Goal: Navigation & Orientation: Find specific page/section

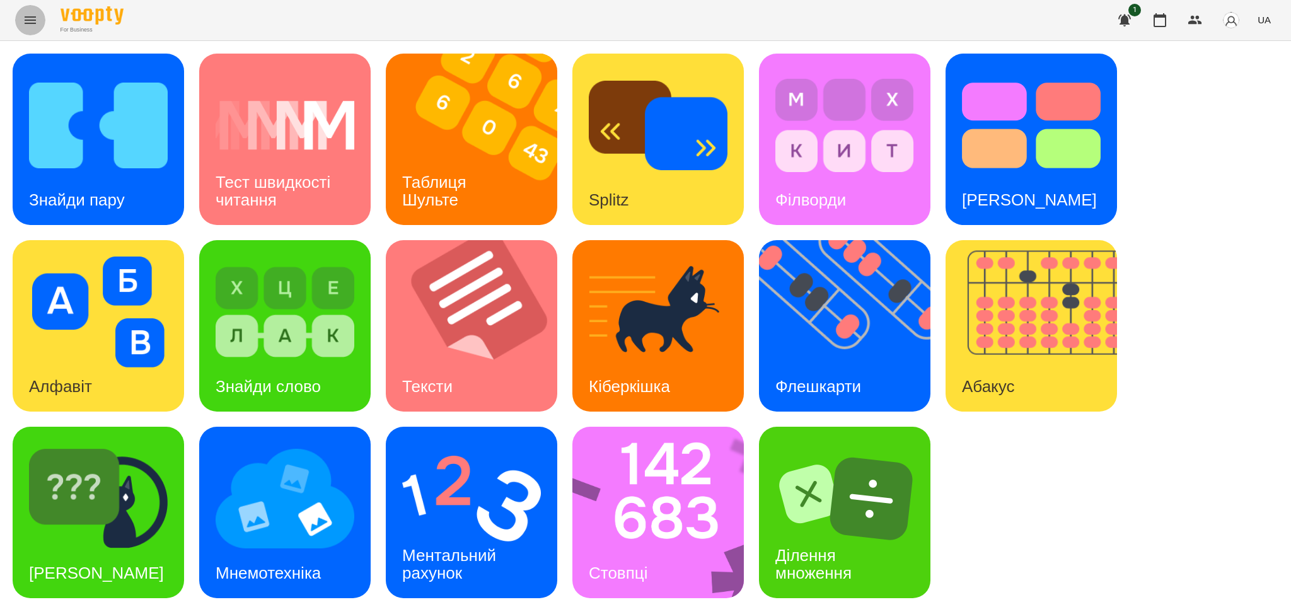
click at [23, 20] on icon "Menu" at bounding box center [30, 20] width 15 height 15
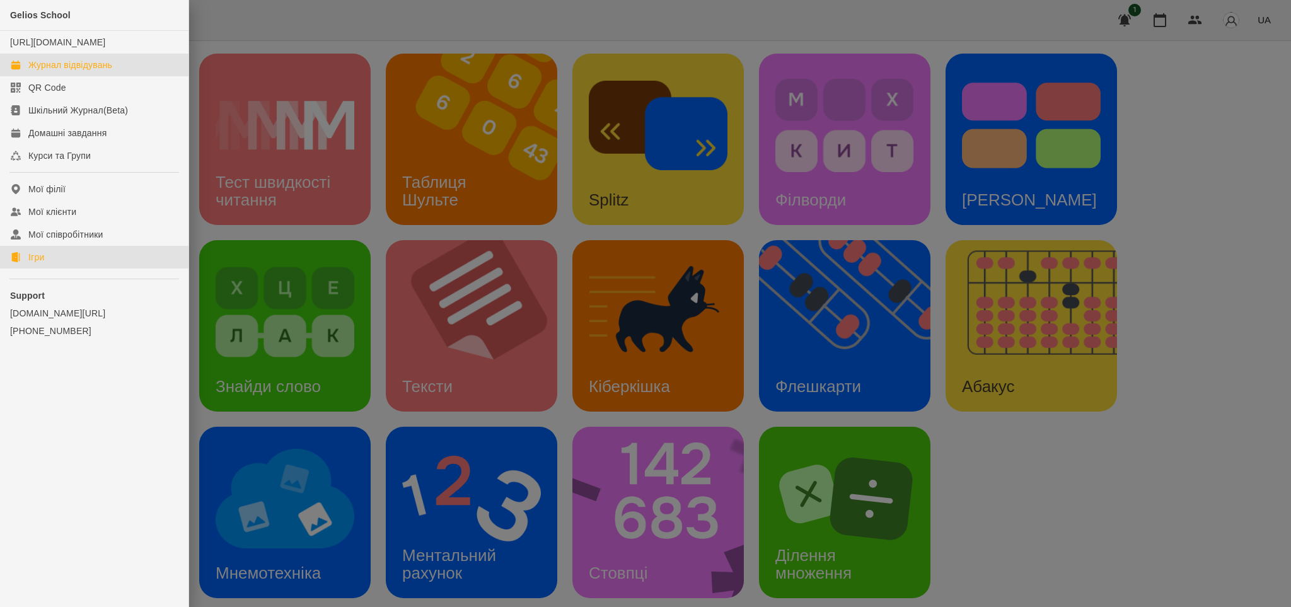
click at [59, 71] on div "Журнал відвідувань" at bounding box center [70, 65] width 84 height 13
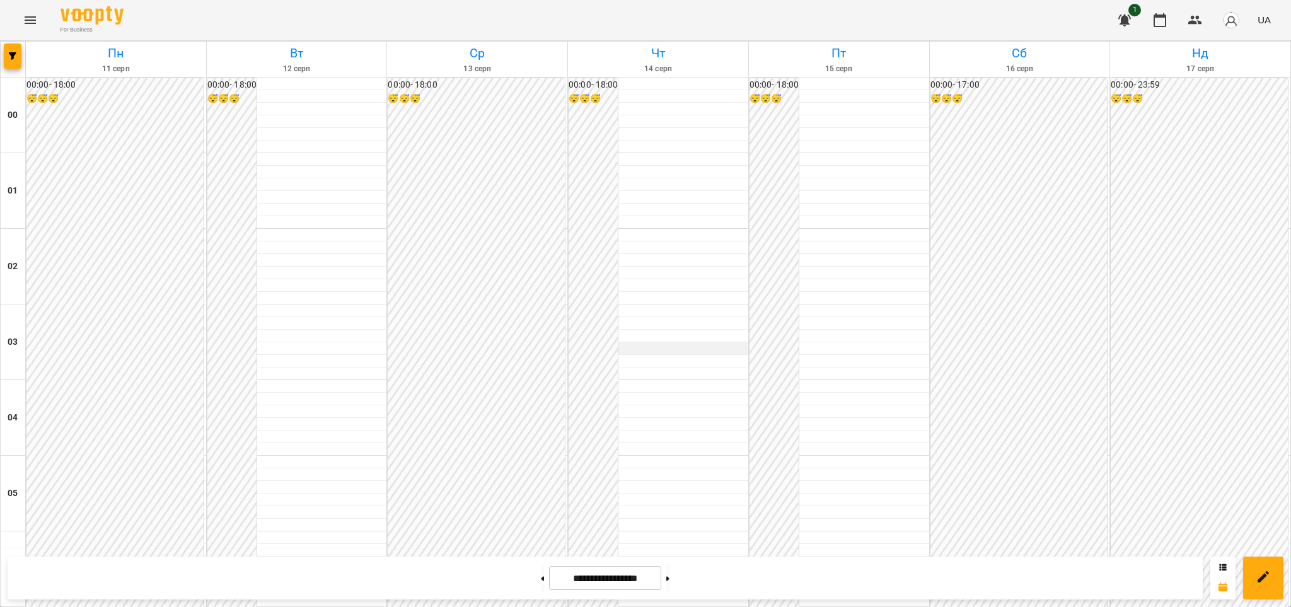
scroll to position [1222, 0]
click at [30, 23] on icon "Menu" at bounding box center [30, 20] width 11 height 8
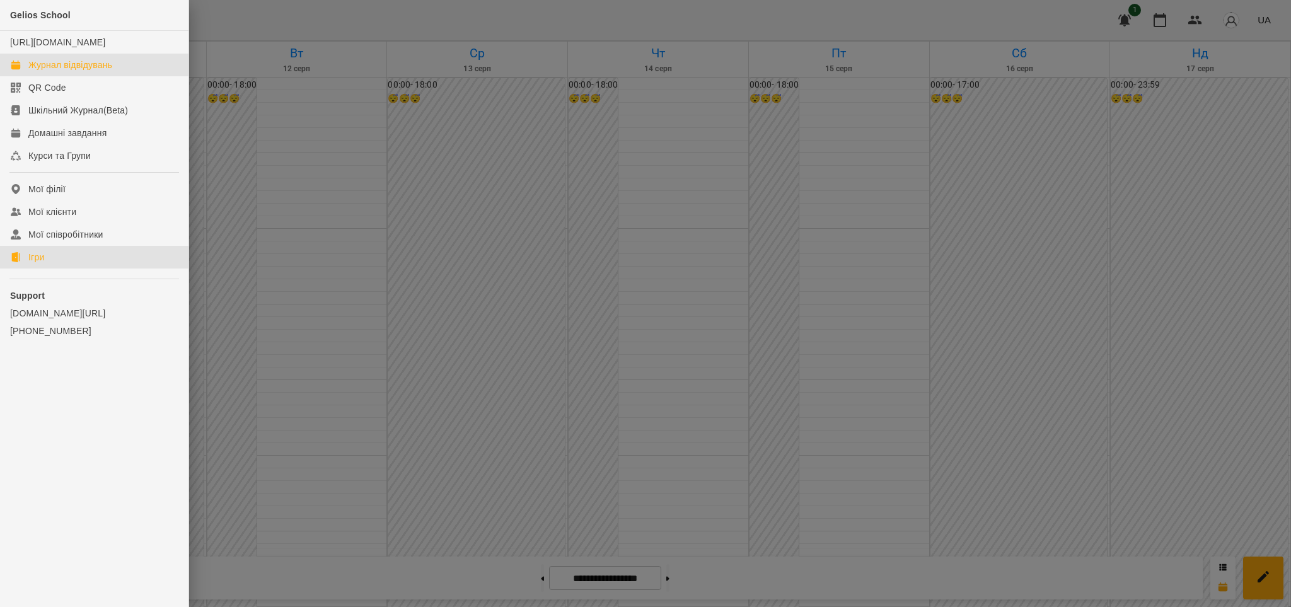
click at [49, 265] on link "Ігри" at bounding box center [94, 257] width 189 height 23
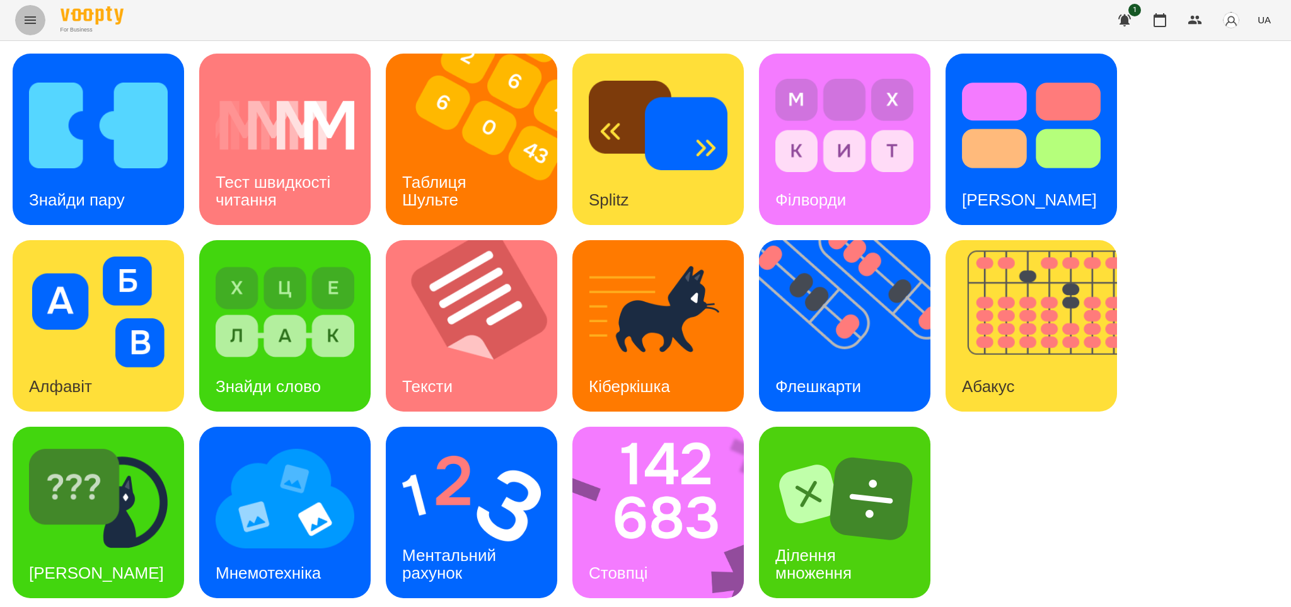
click at [28, 19] on icon "Menu" at bounding box center [30, 20] width 15 height 15
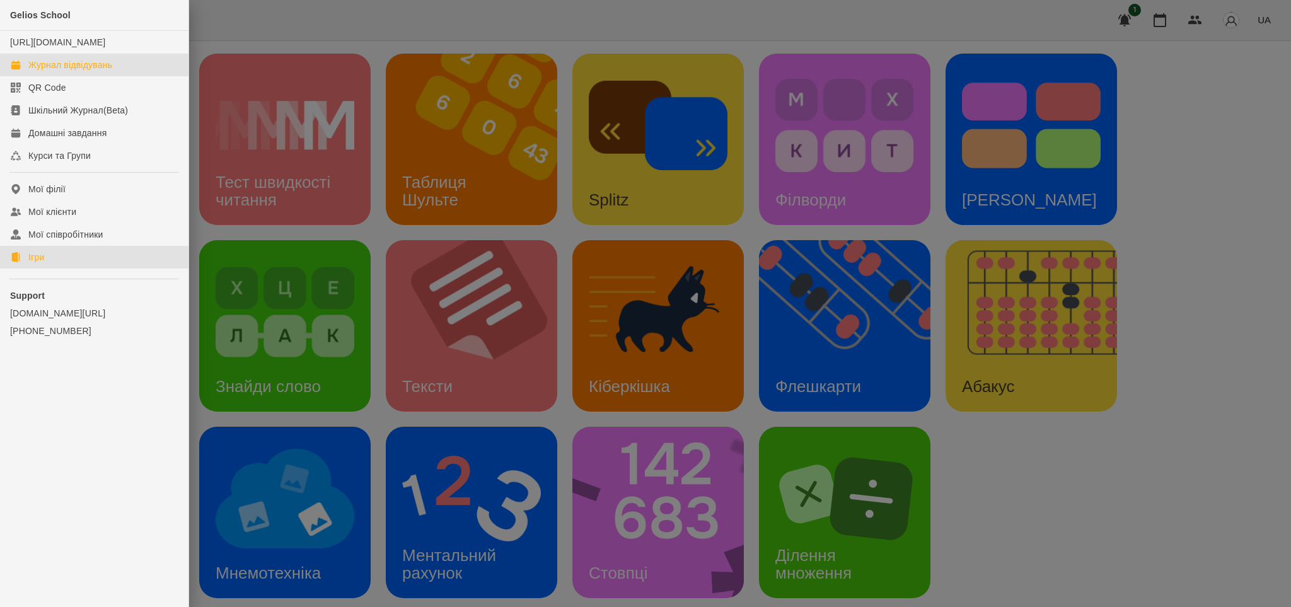
click at [81, 71] on div "Журнал відвідувань" at bounding box center [70, 65] width 84 height 13
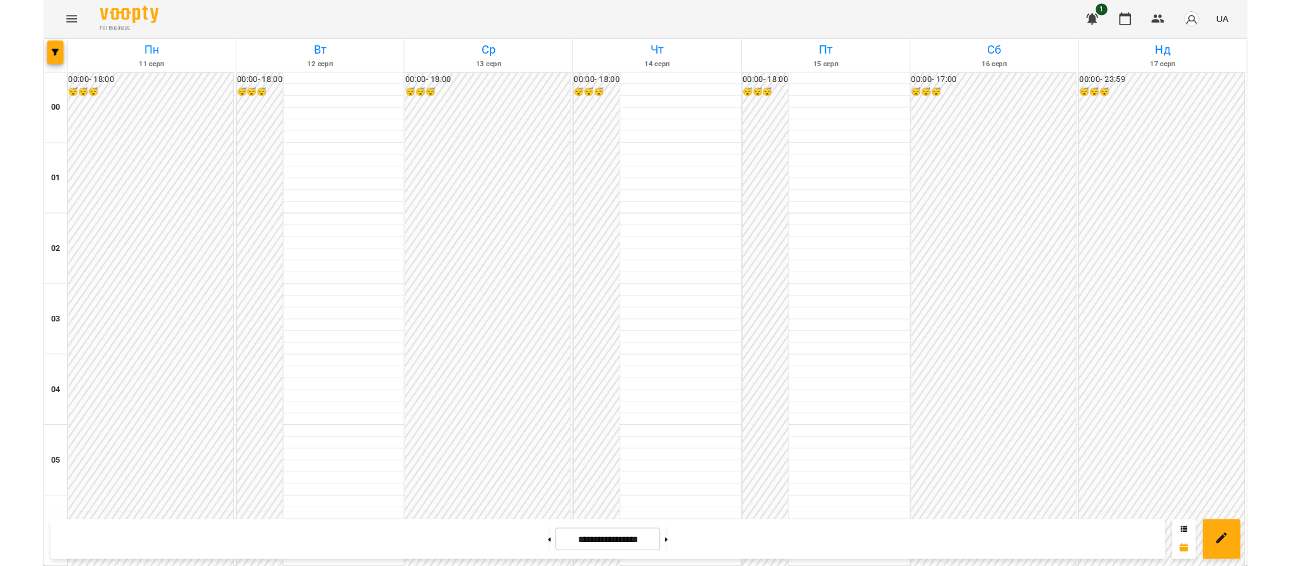
scroll to position [1110, 0]
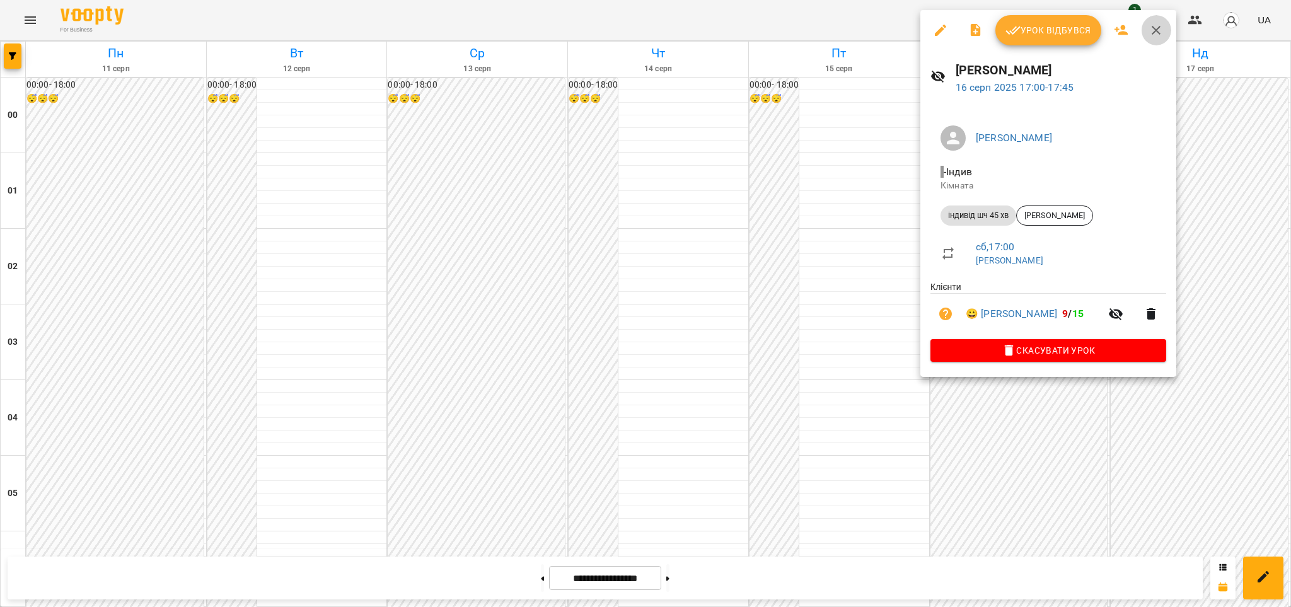
click at [1154, 29] on icon "button" at bounding box center [1156, 30] width 9 height 9
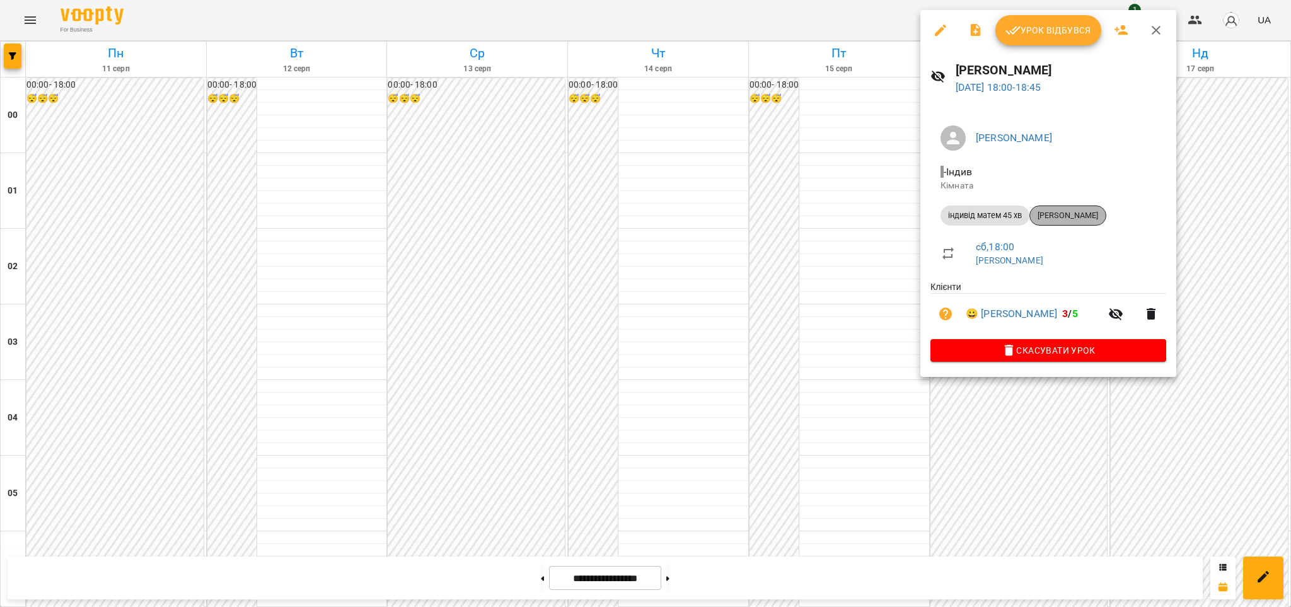
click at [1046, 210] on span "[PERSON_NAME]" at bounding box center [1068, 215] width 76 height 11
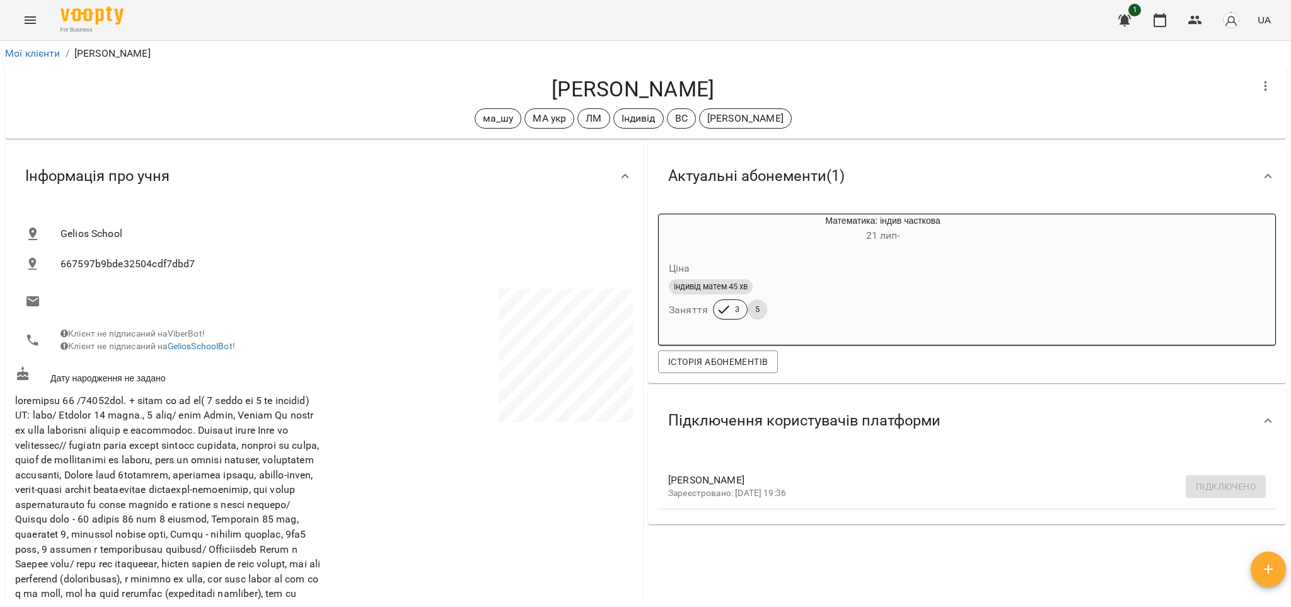
click at [33, 19] on icon "Menu" at bounding box center [30, 20] width 15 height 15
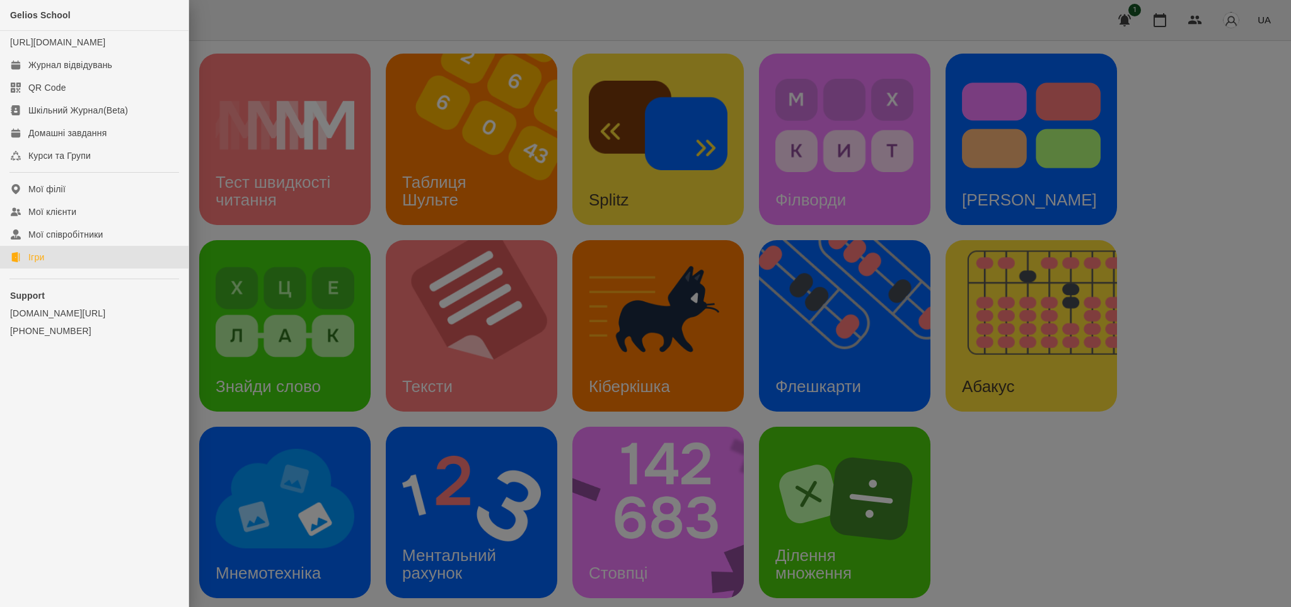
click at [45, 267] on link "Ігри" at bounding box center [94, 257] width 189 height 23
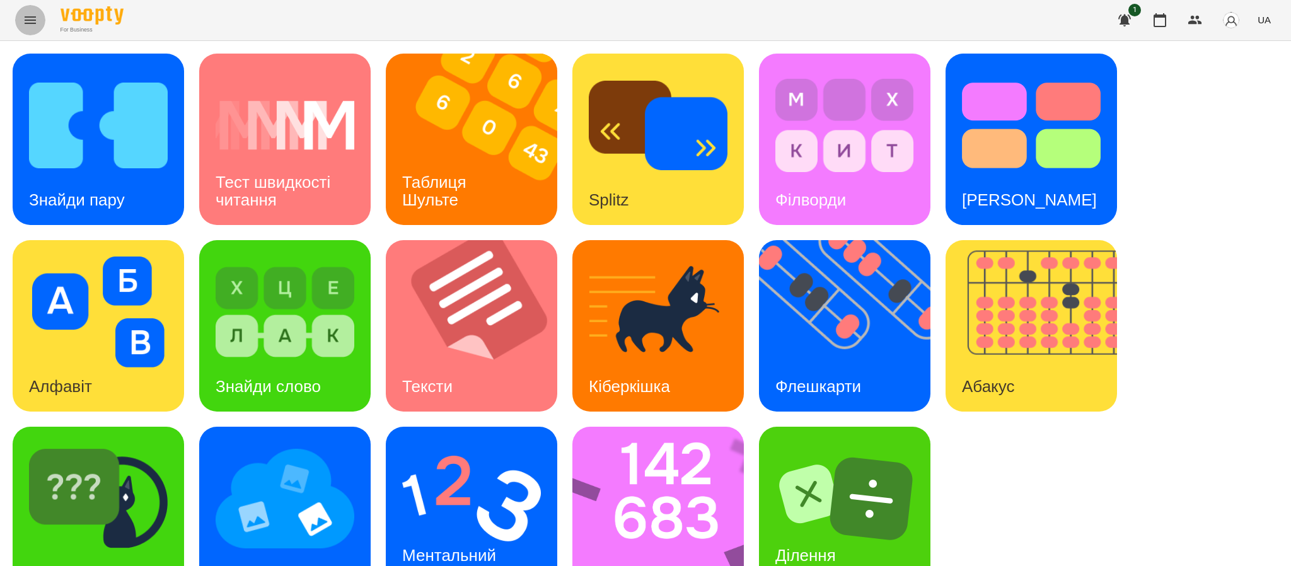
click at [27, 16] on icon "Menu" at bounding box center [30, 20] width 11 height 8
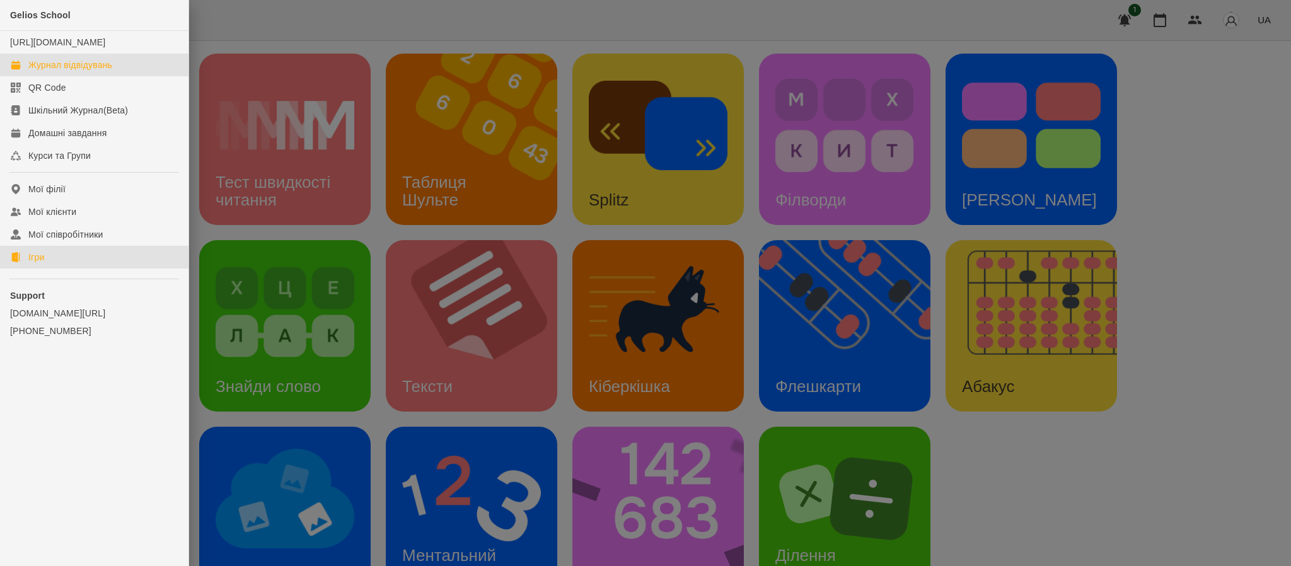
click at [89, 71] on div "Журнал відвідувань" at bounding box center [70, 65] width 84 height 13
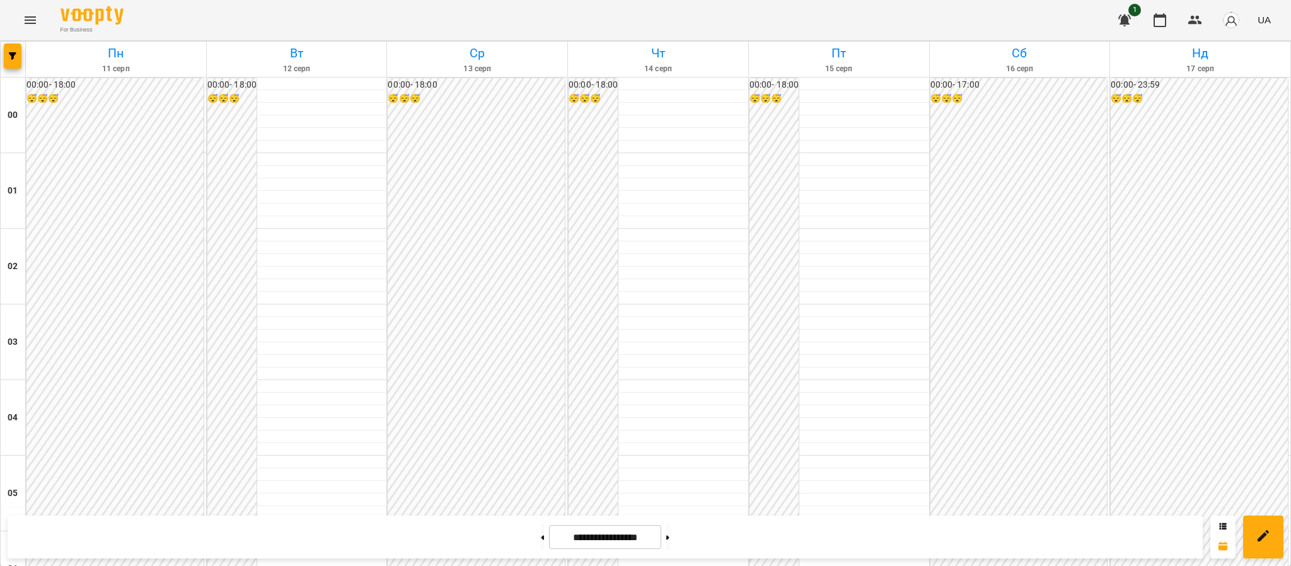
scroll to position [1177, 0]
click at [25, 22] on icon "Menu" at bounding box center [30, 20] width 15 height 15
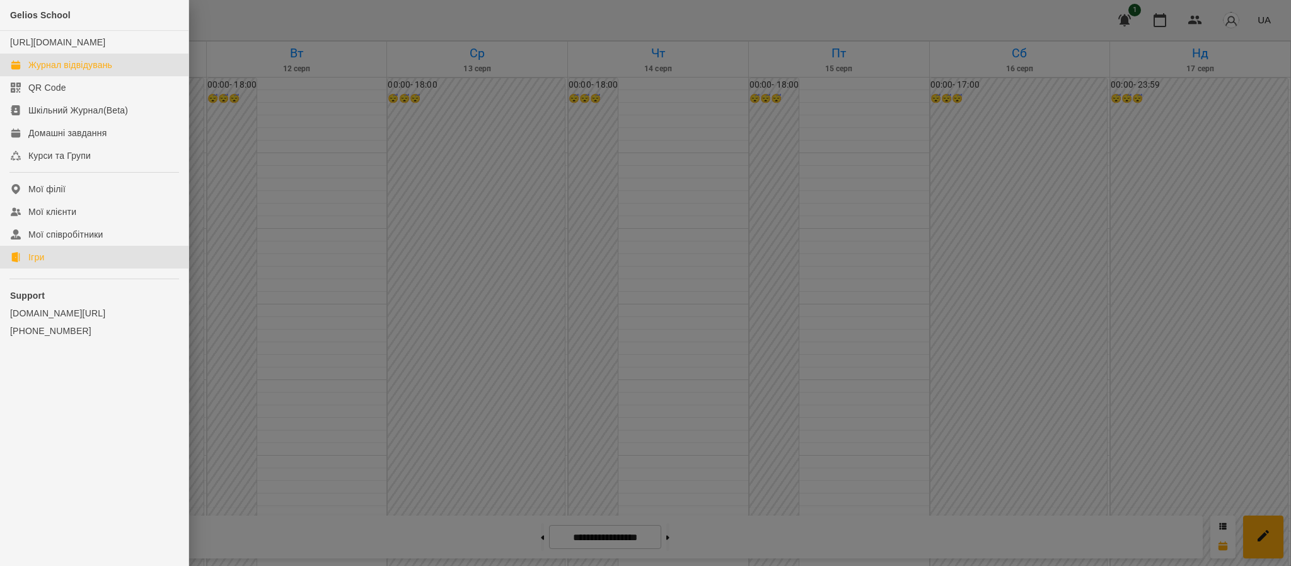
click at [59, 264] on link "Ігри" at bounding box center [94, 257] width 189 height 23
